Goal: Transaction & Acquisition: Purchase product/service

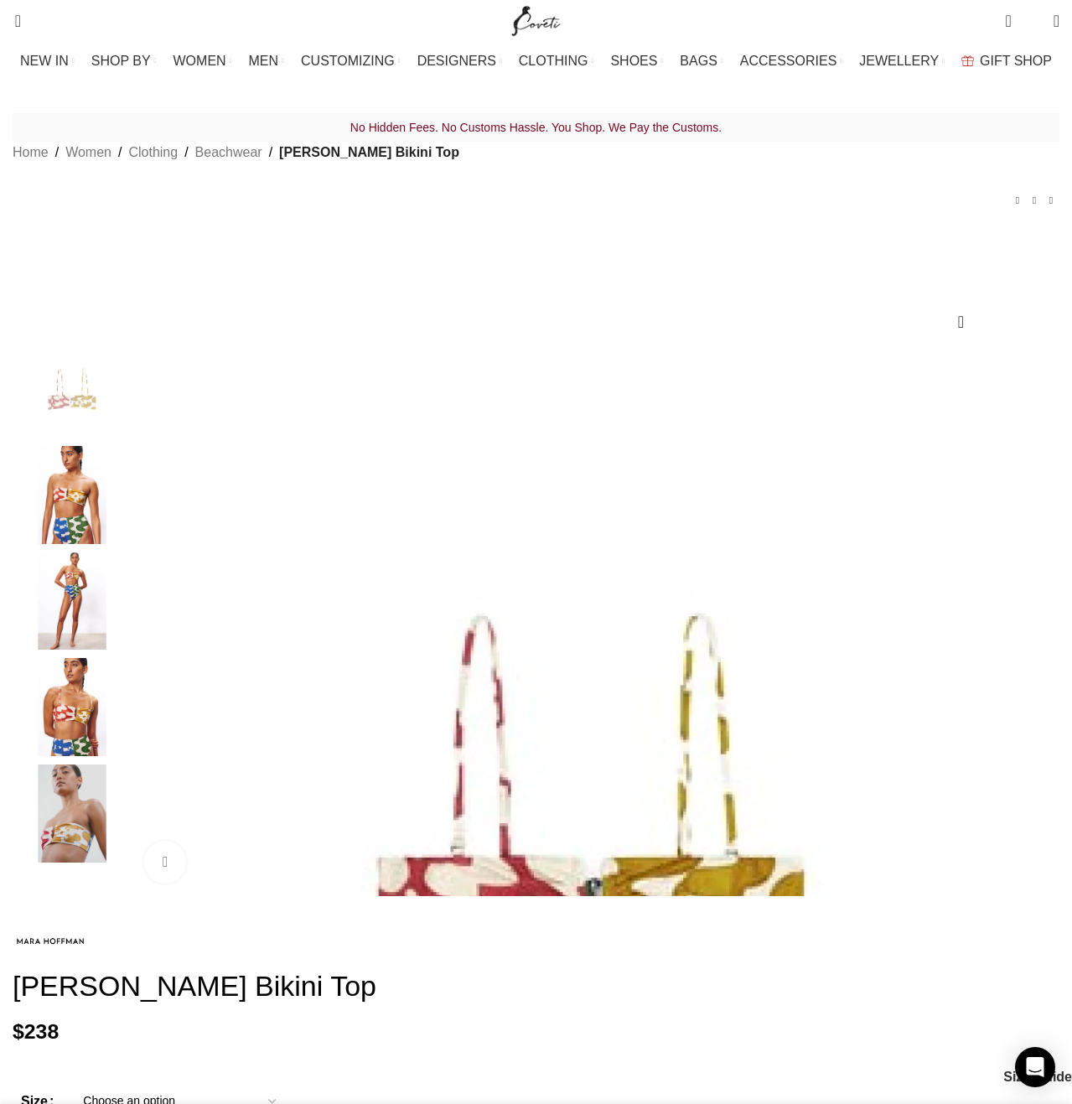
scroll to position [0, 141]
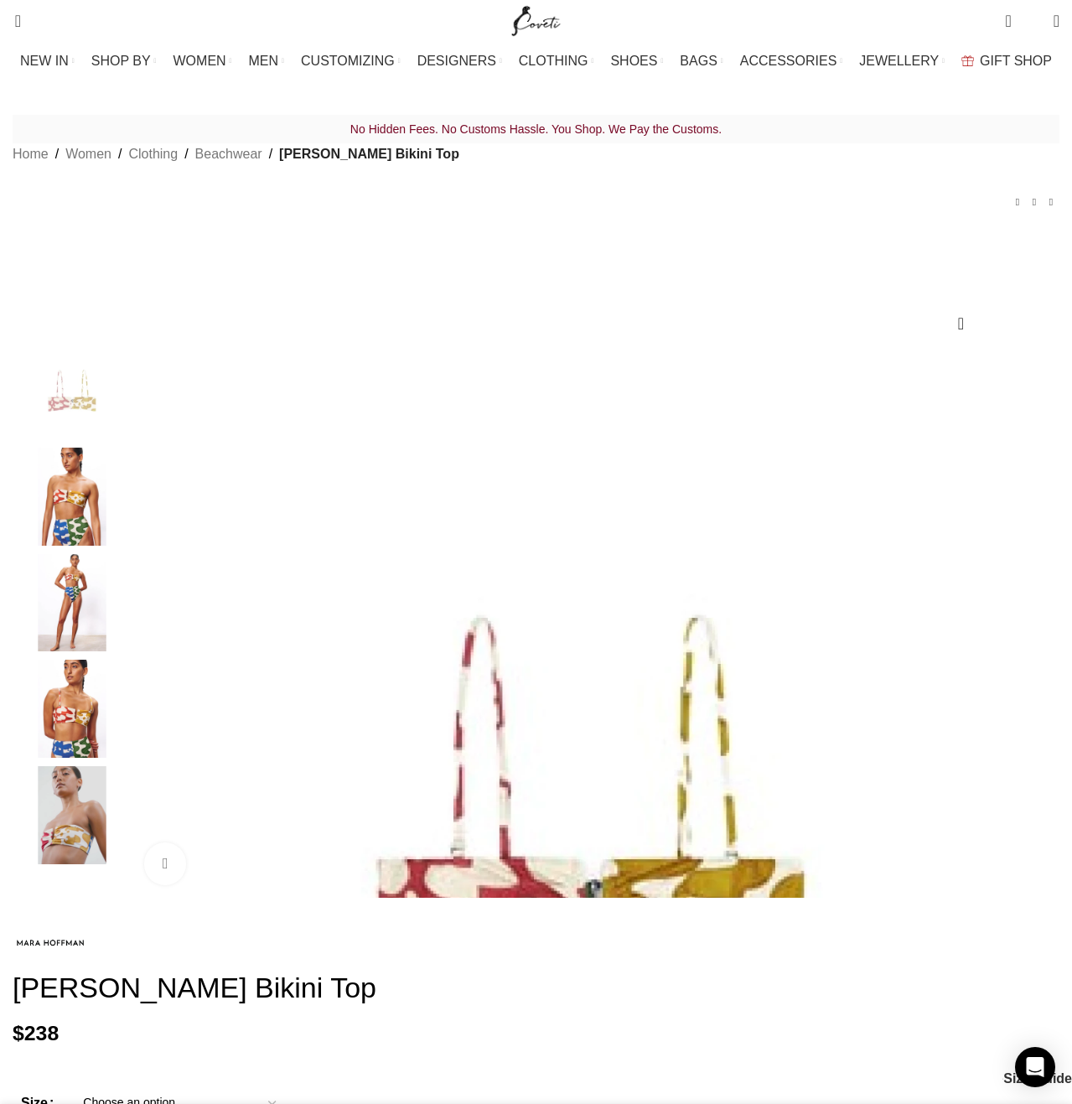
click at [288, 1086] on select "Choose an option L M S XS XL XXS" at bounding box center [179, 1103] width 218 height 35
select select "m"
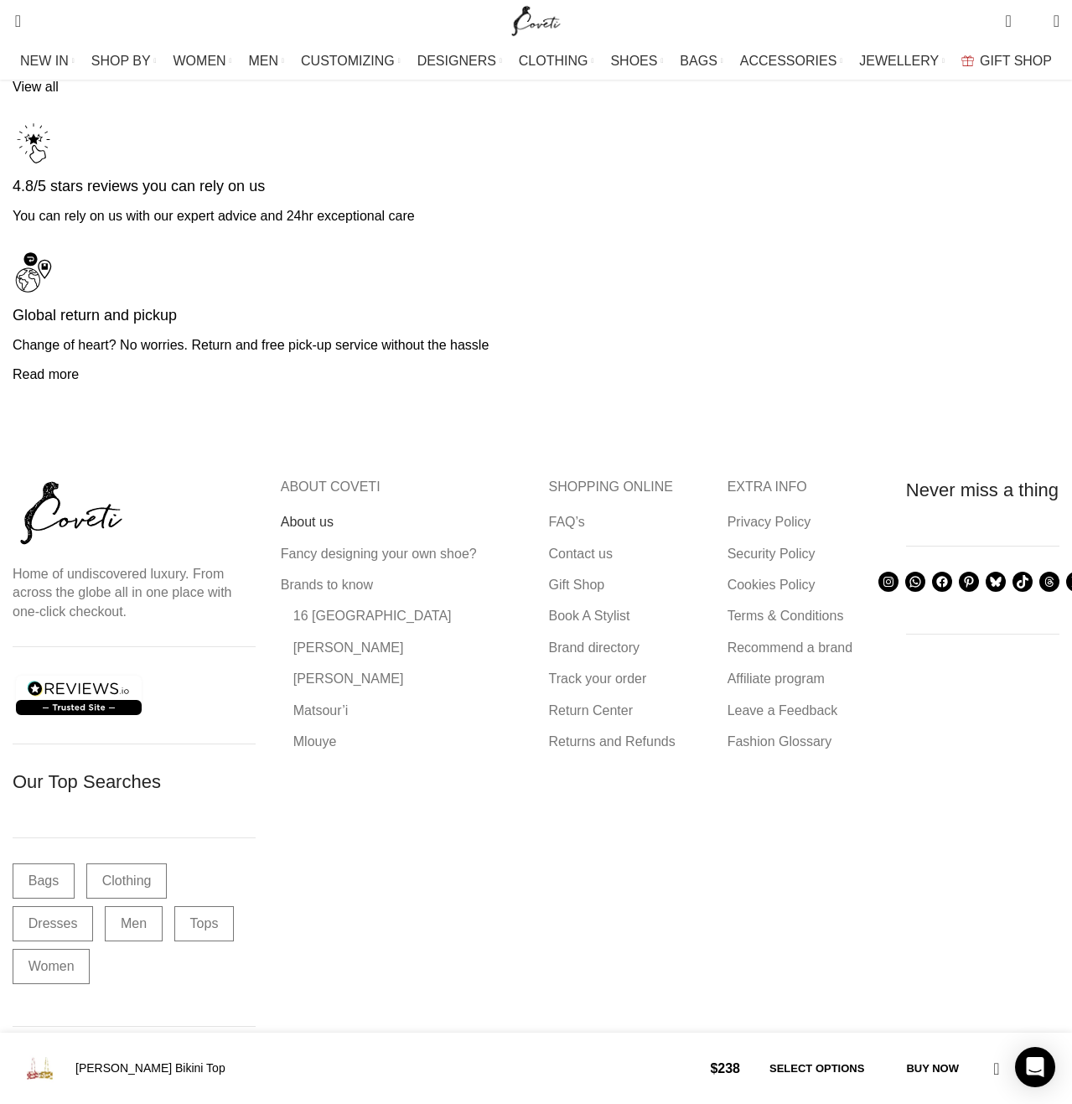
scroll to position [0, 529]
click at [308, 513] on link "About us" at bounding box center [308, 522] width 54 height 18
